Goal: Information Seeking & Learning: Learn about a topic

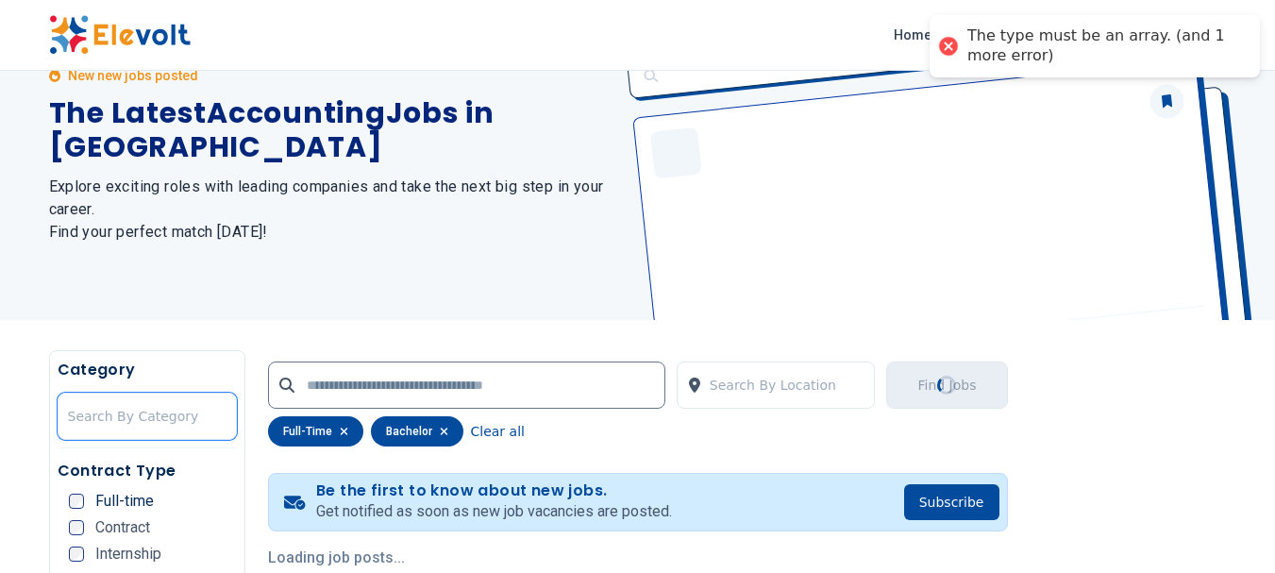
scroll to position [244, 0]
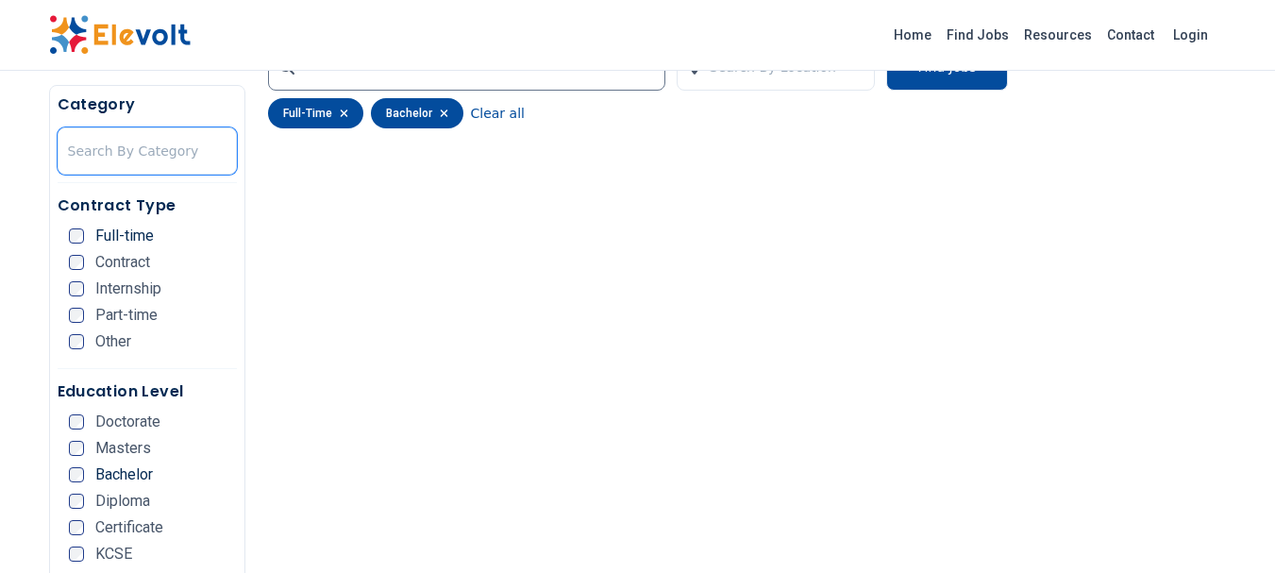
scroll to position [378, 0]
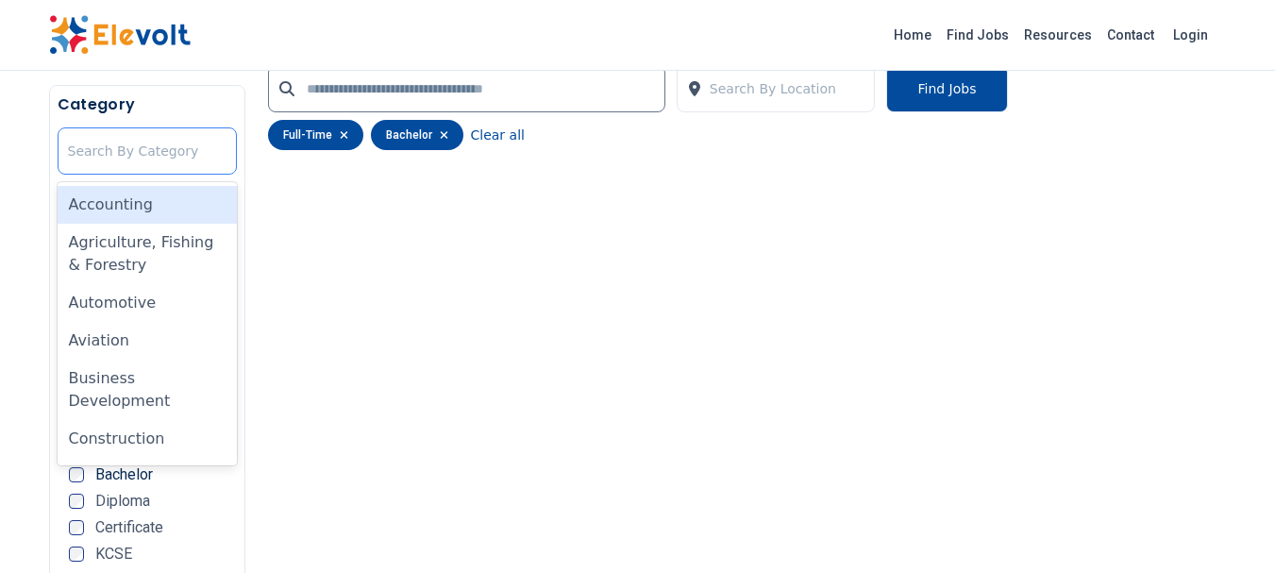
click at [86, 154] on div at bounding box center [147, 151] width 159 height 38
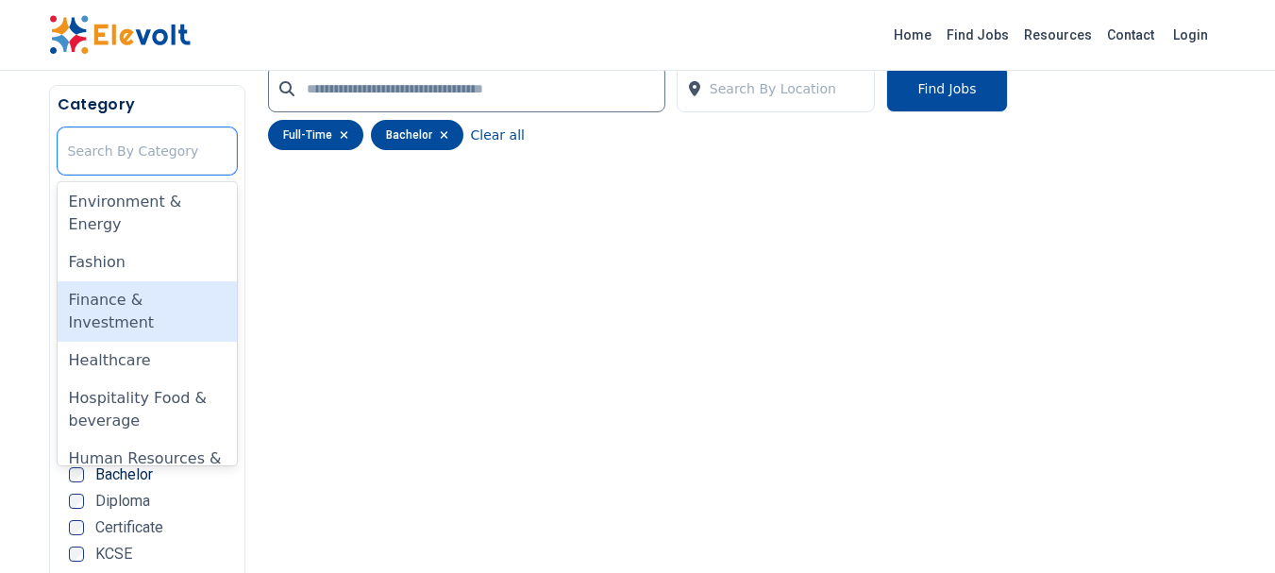
scroll to position [566, 0]
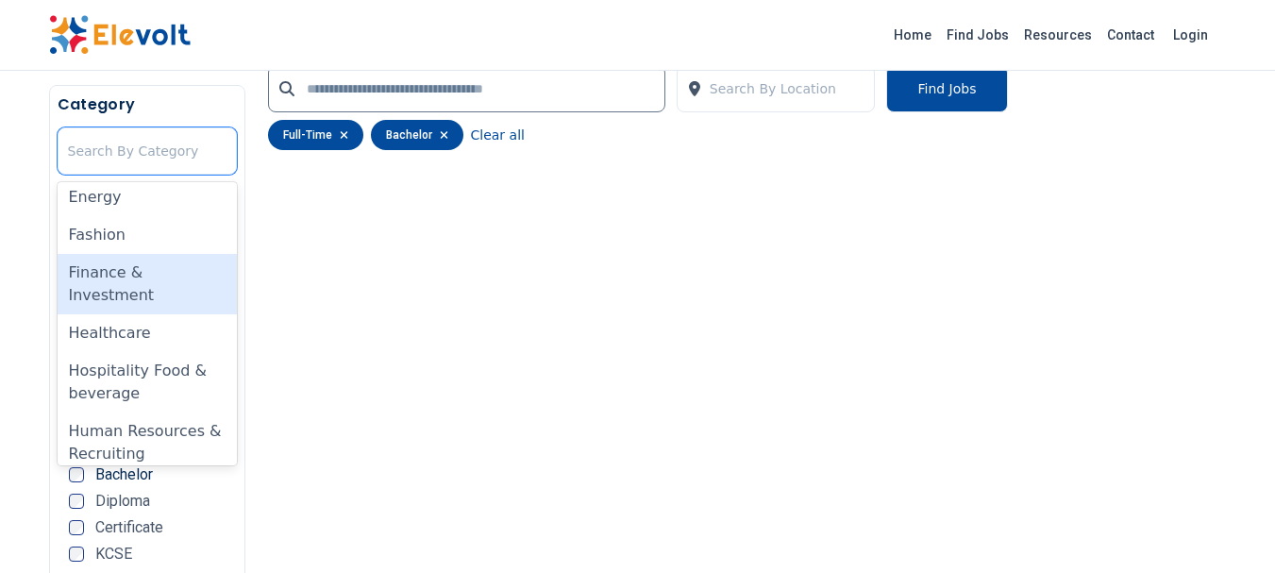
click at [126, 300] on div "Finance & Investment" at bounding box center [147, 284] width 179 height 60
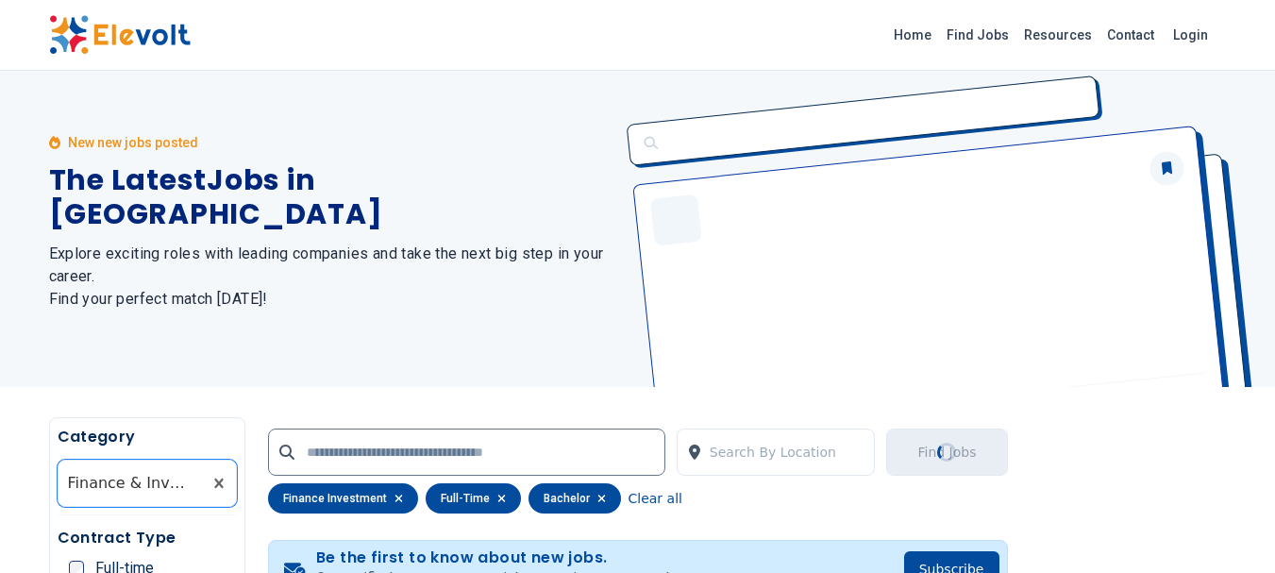
scroll to position [0, 0]
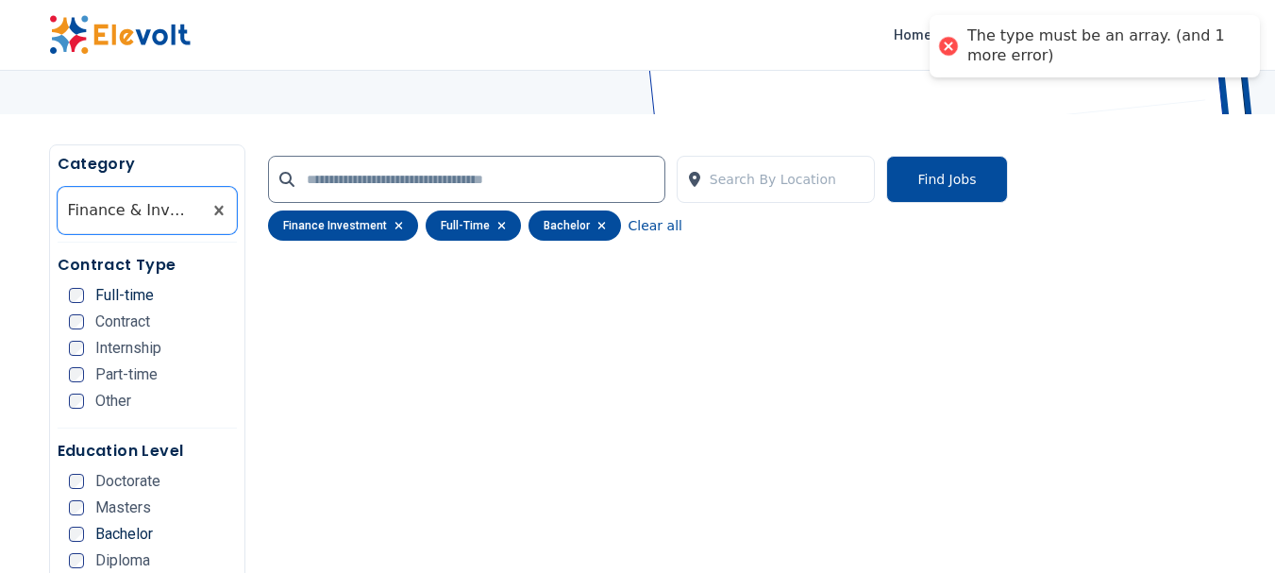
scroll to position [291, 0]
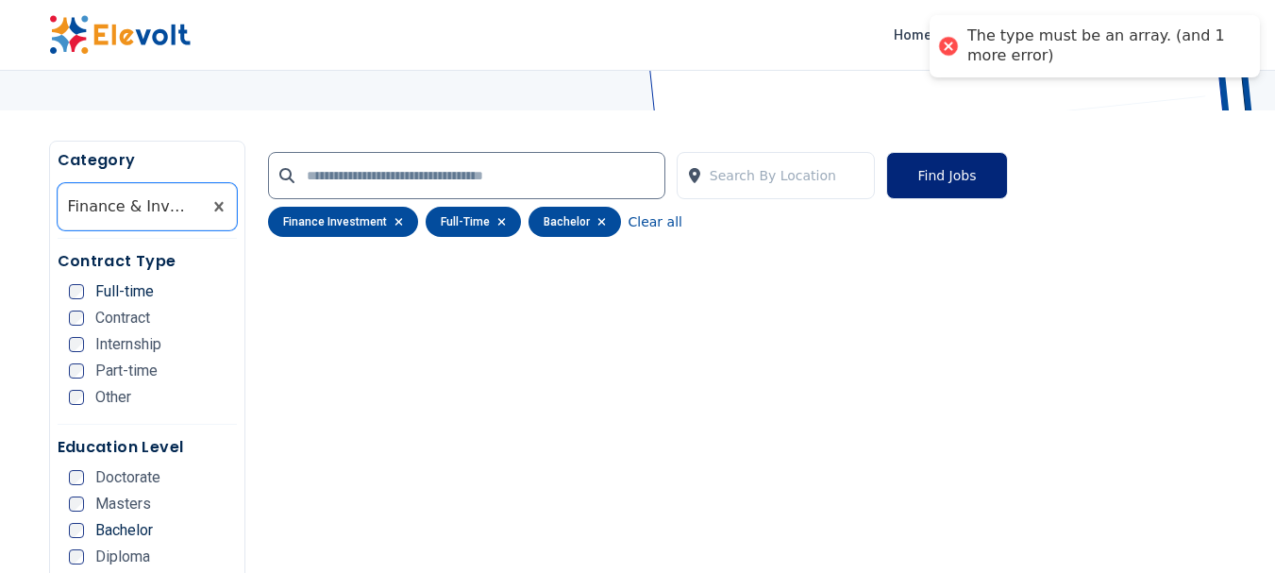
click at [946, 191] on button "Find Jobs" at bounding box center [946, 175] width 121 height 47
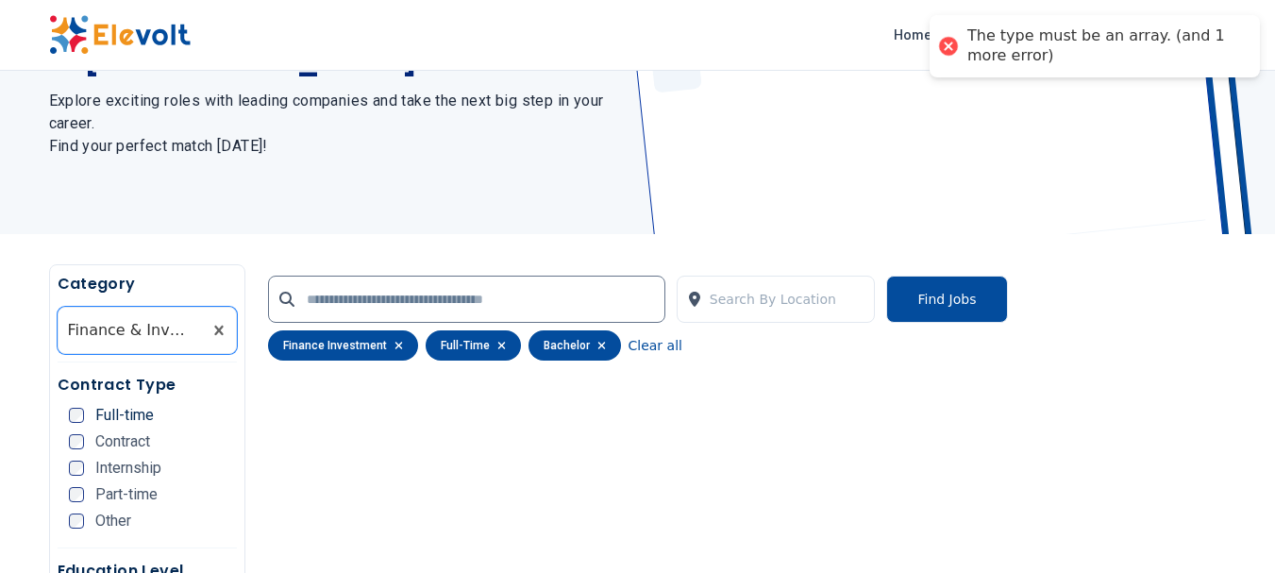
scroll to position [189, 0]
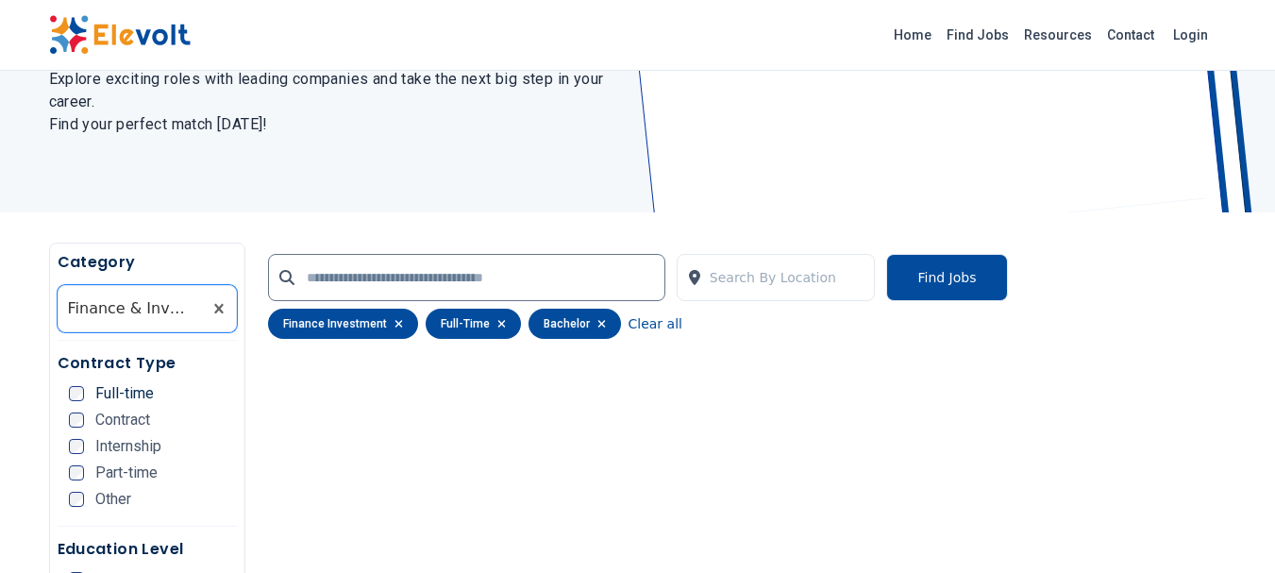
click at [597, 322] on icon "button" at bounding box center [601, 324] width 8 height 8
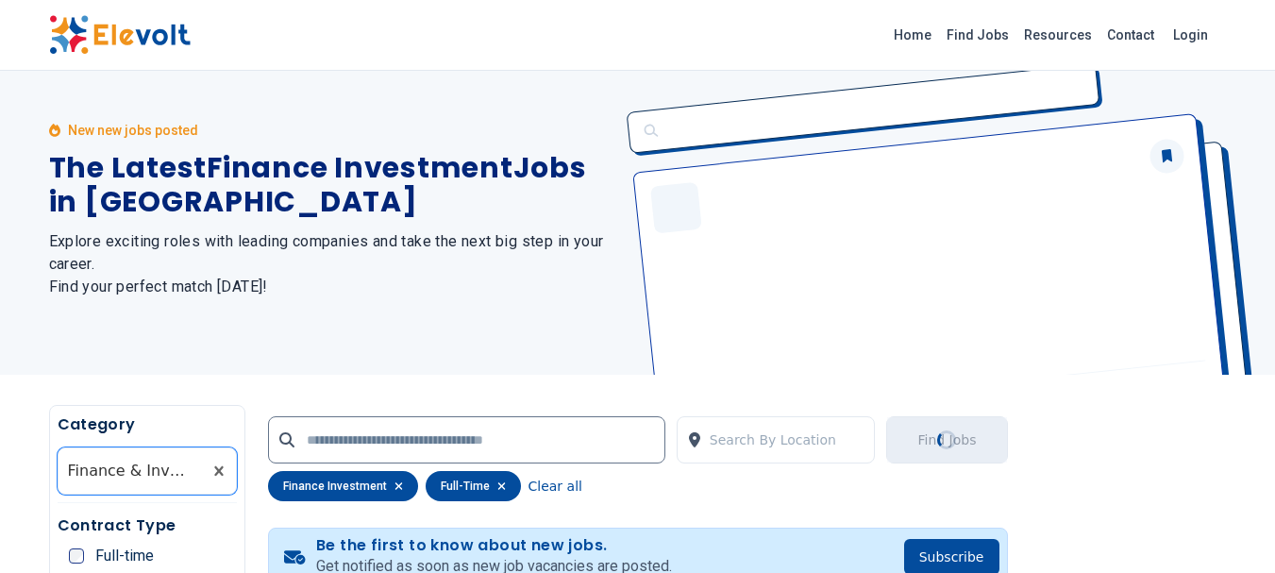
scroll to position [0, 0]
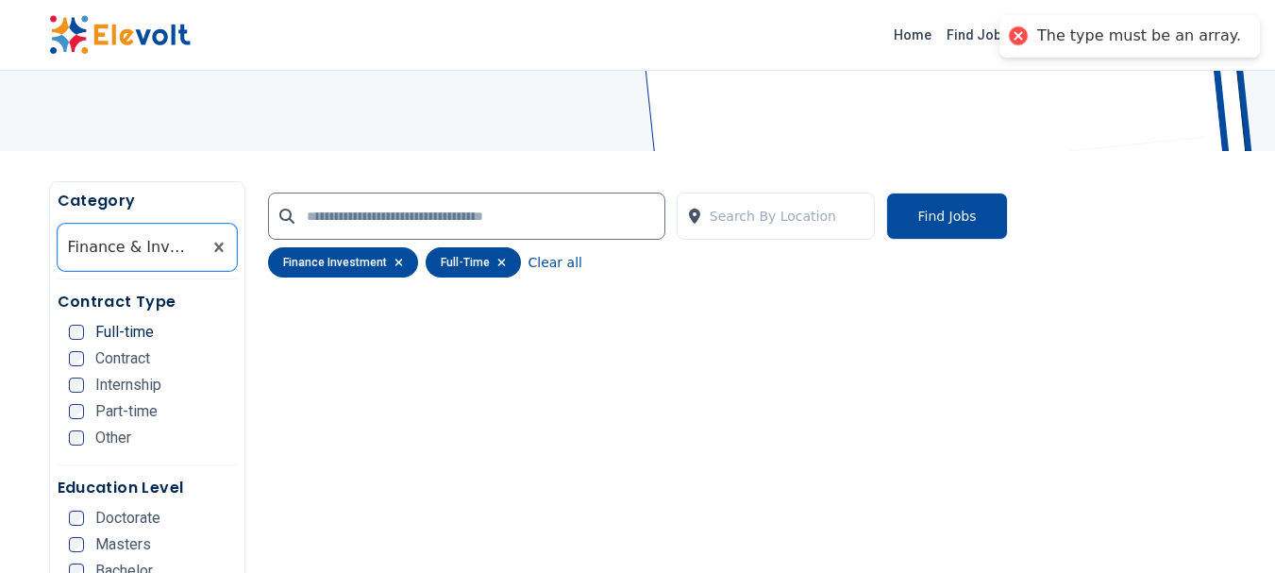
scroll to position [283, 0]
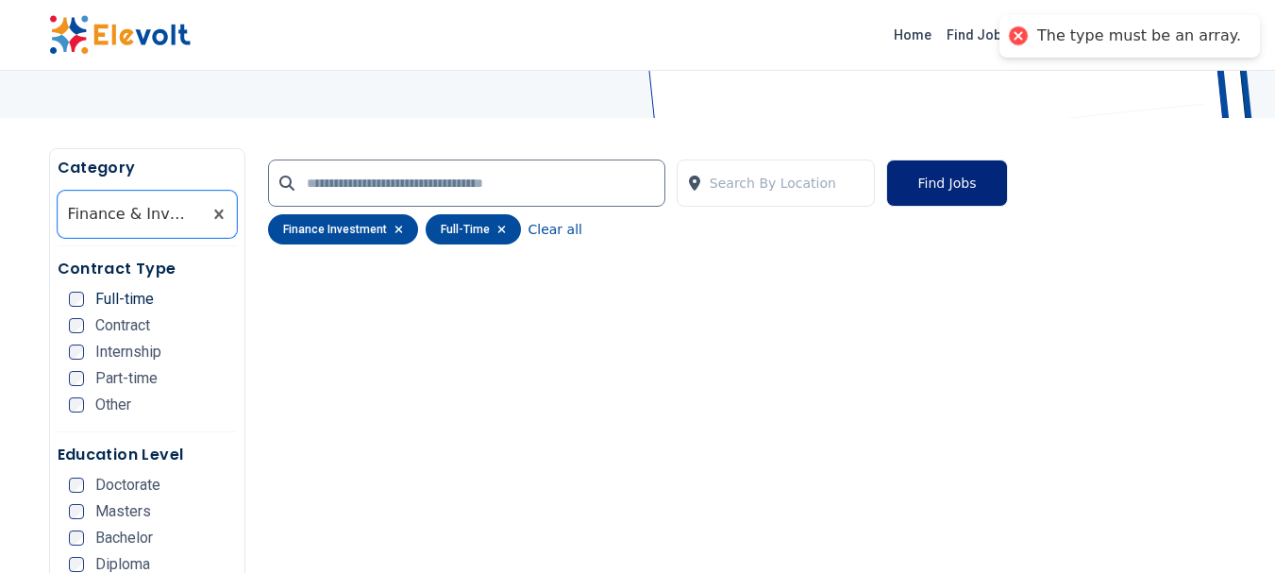
click at [947, 189] on button "Find Jobs" at bounding box center [946, 183] width 121 height 47
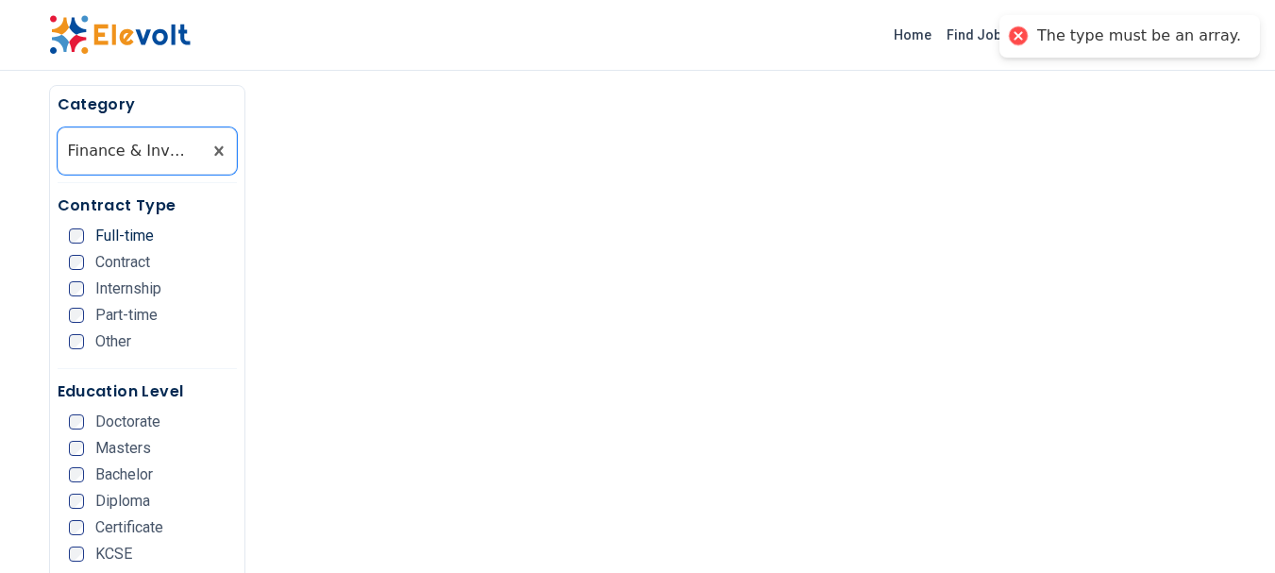
scroll to position [472, 0]
click at [160, 147] on div at bounding box center [130, 151] width 125 height 38
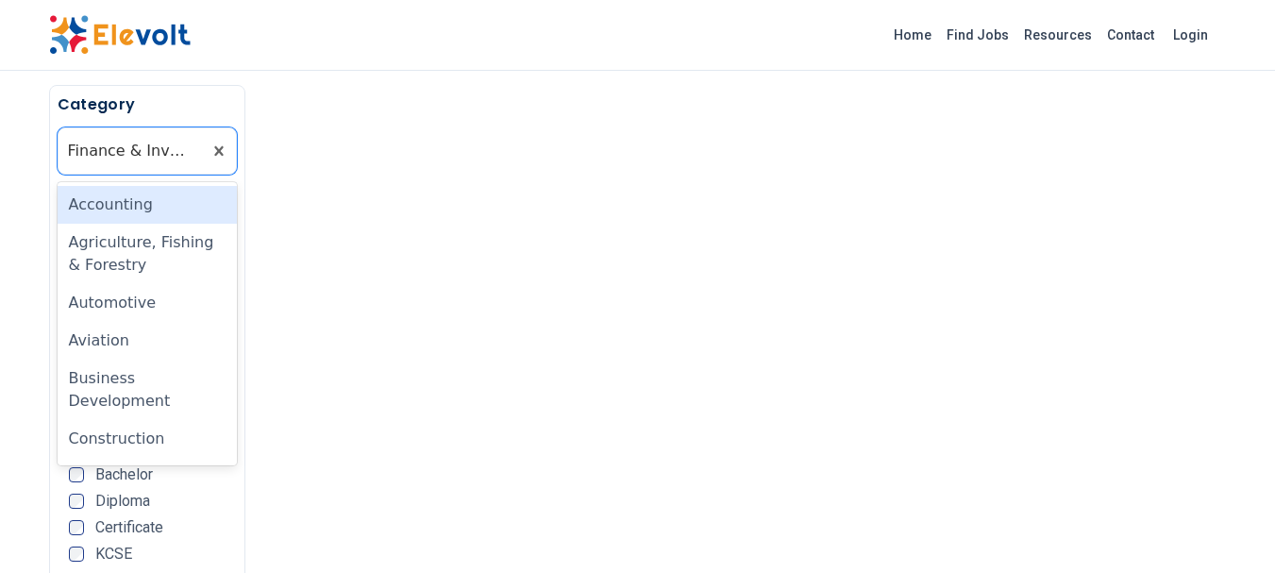
click at [126, 210] on div "Accounting" at bounding box center [147, 205] width 179 height 38
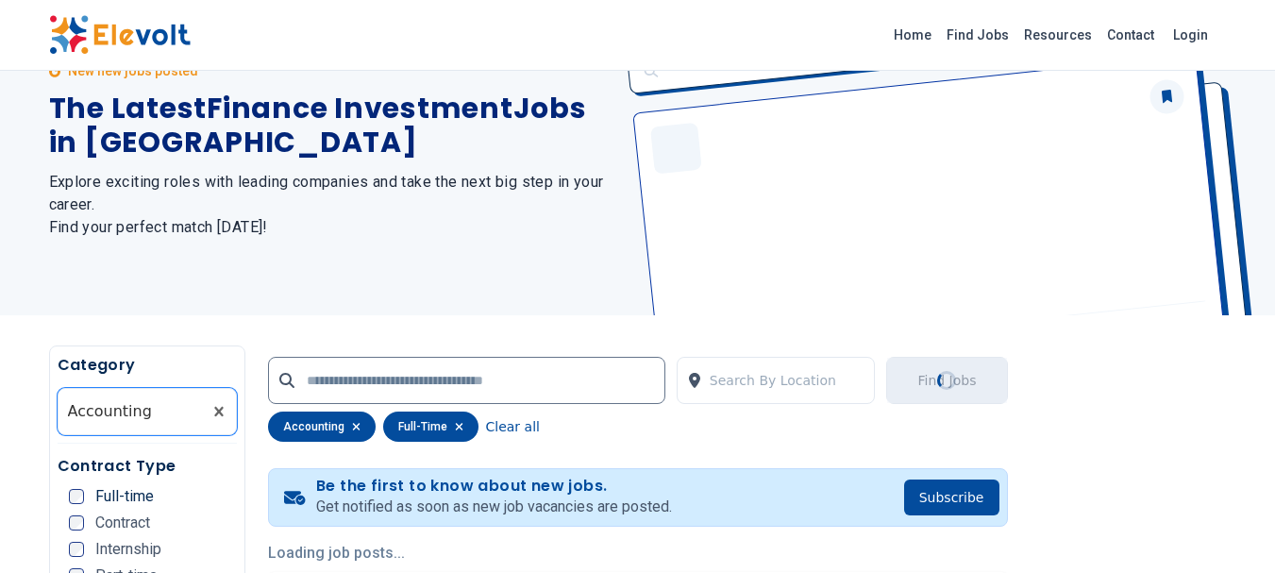
scroll to position [277, 0]
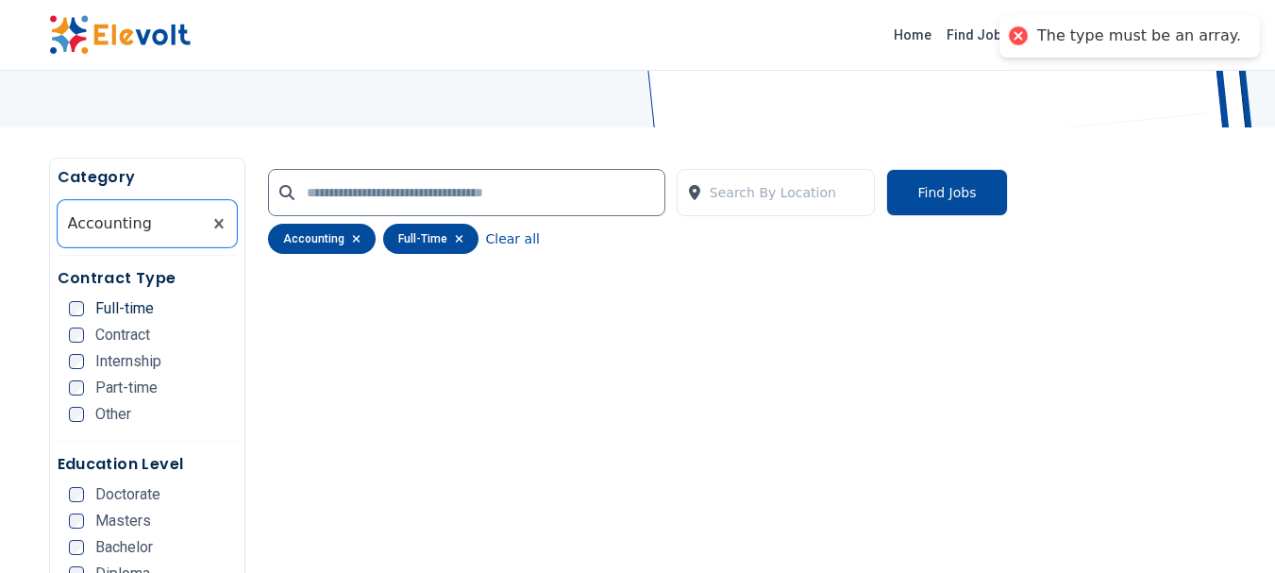
scroll to position [283, 0]
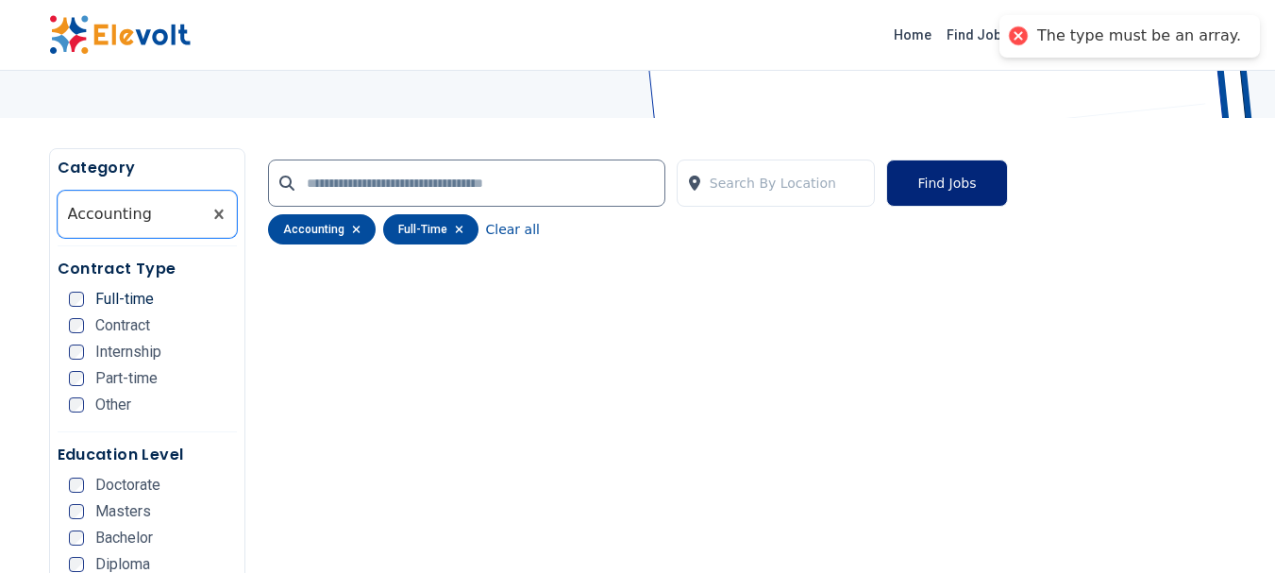
click at [934, 186] on button "Find Jobs" at bounding box center [946, 183] width 121 height 47
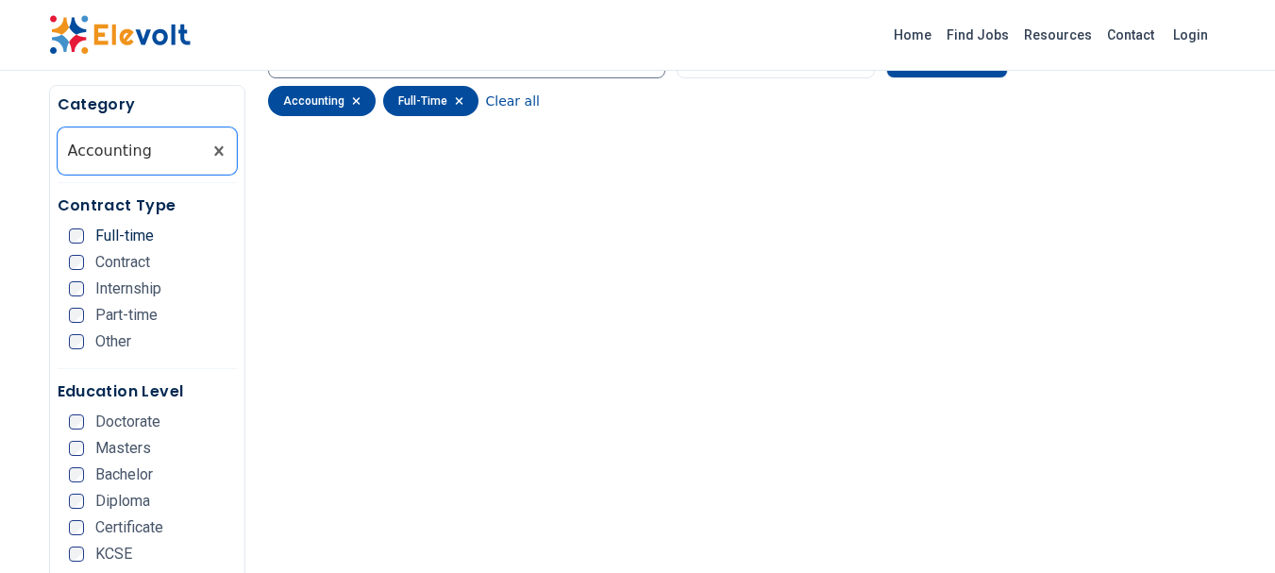
scroll to position [0, 0]
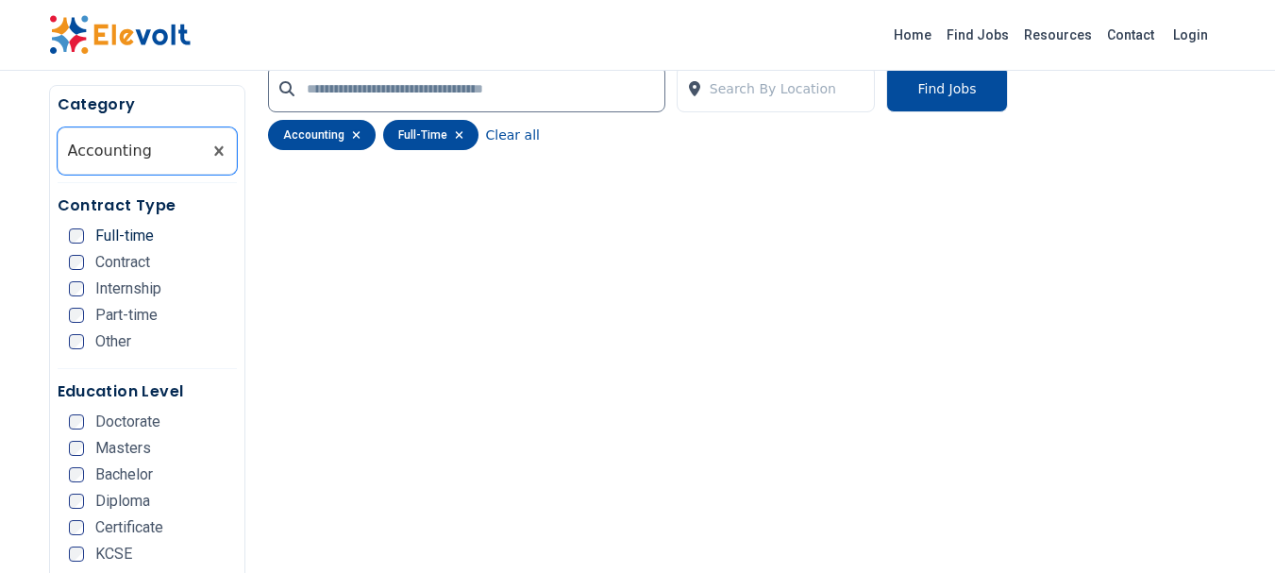
click at [456, 134] on icon "button" at bounding box center [459, 134] width 8 height 11
